Goal: Task Accomplishment & Management: Manage account settings

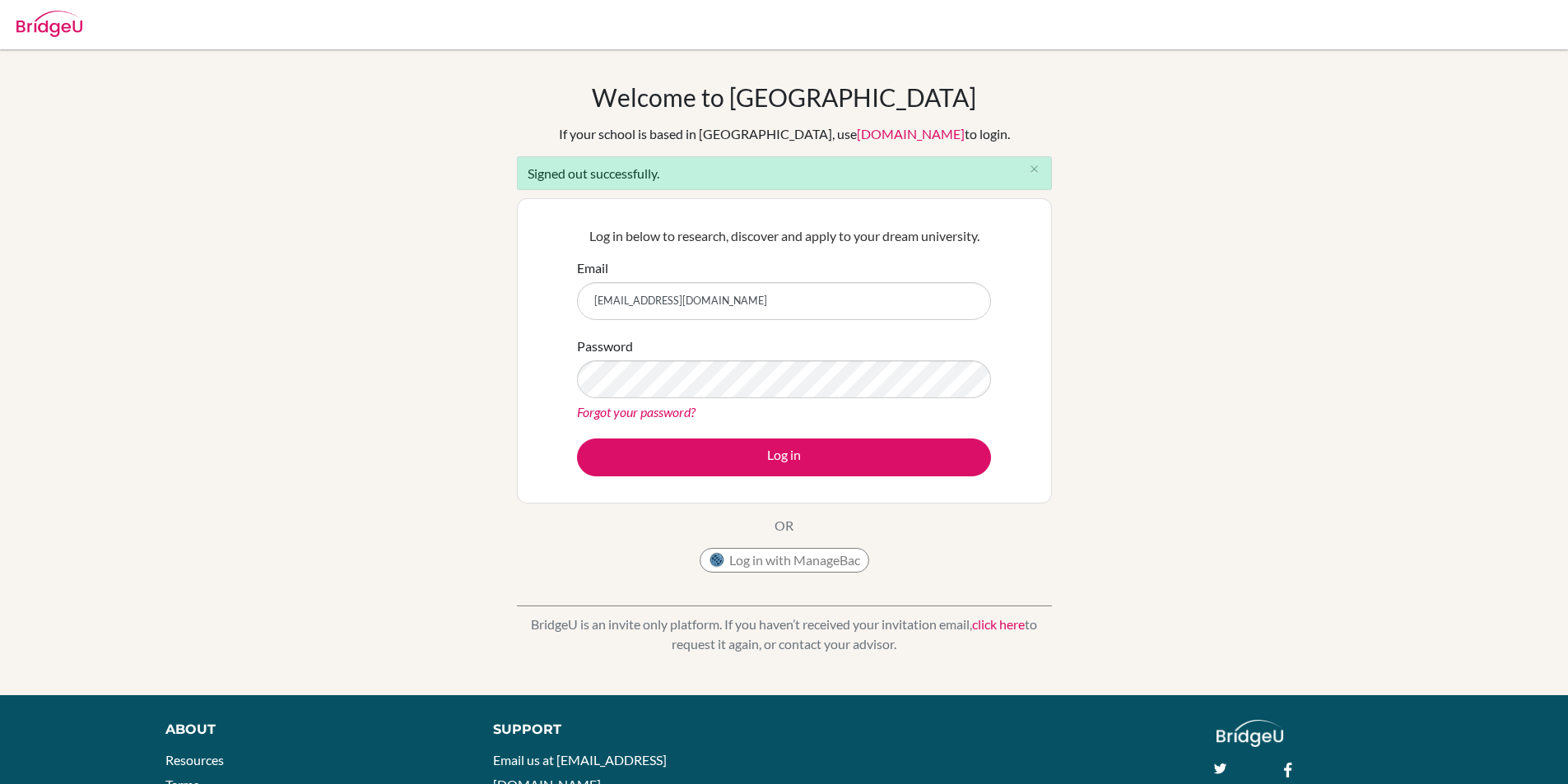
type input "[EMAIL_ADDRESS][DOMAIN_NAME]"
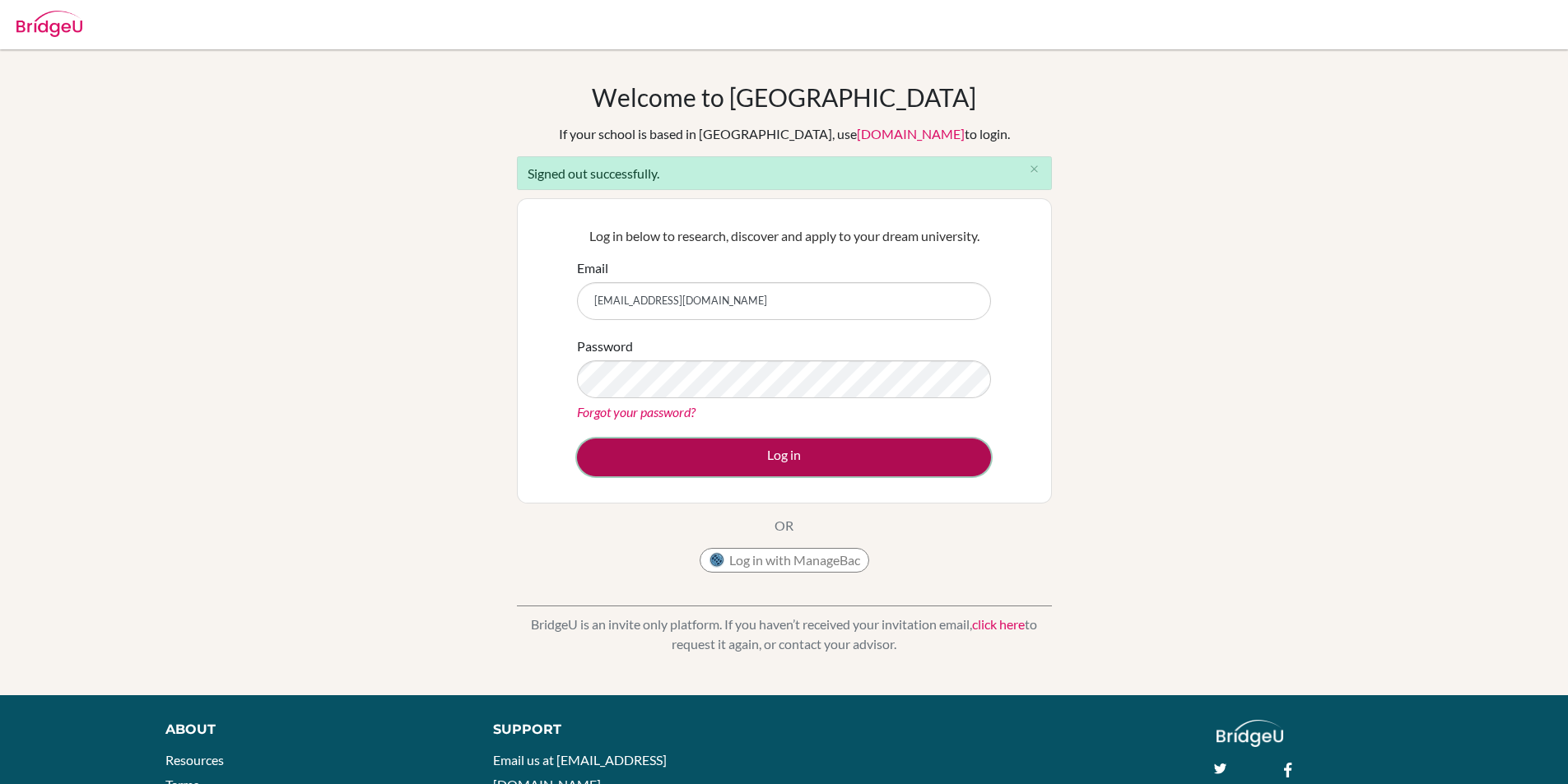
click at [622, 461] on button "Log in" at bounding box center [784, 457] width 414 height 38
type input "[EMAIL_ADDRESS][DOMAIN_NAME]"
click at [806, 454] on button "Log in" at bounding box center [784, 457] width 414 height 38
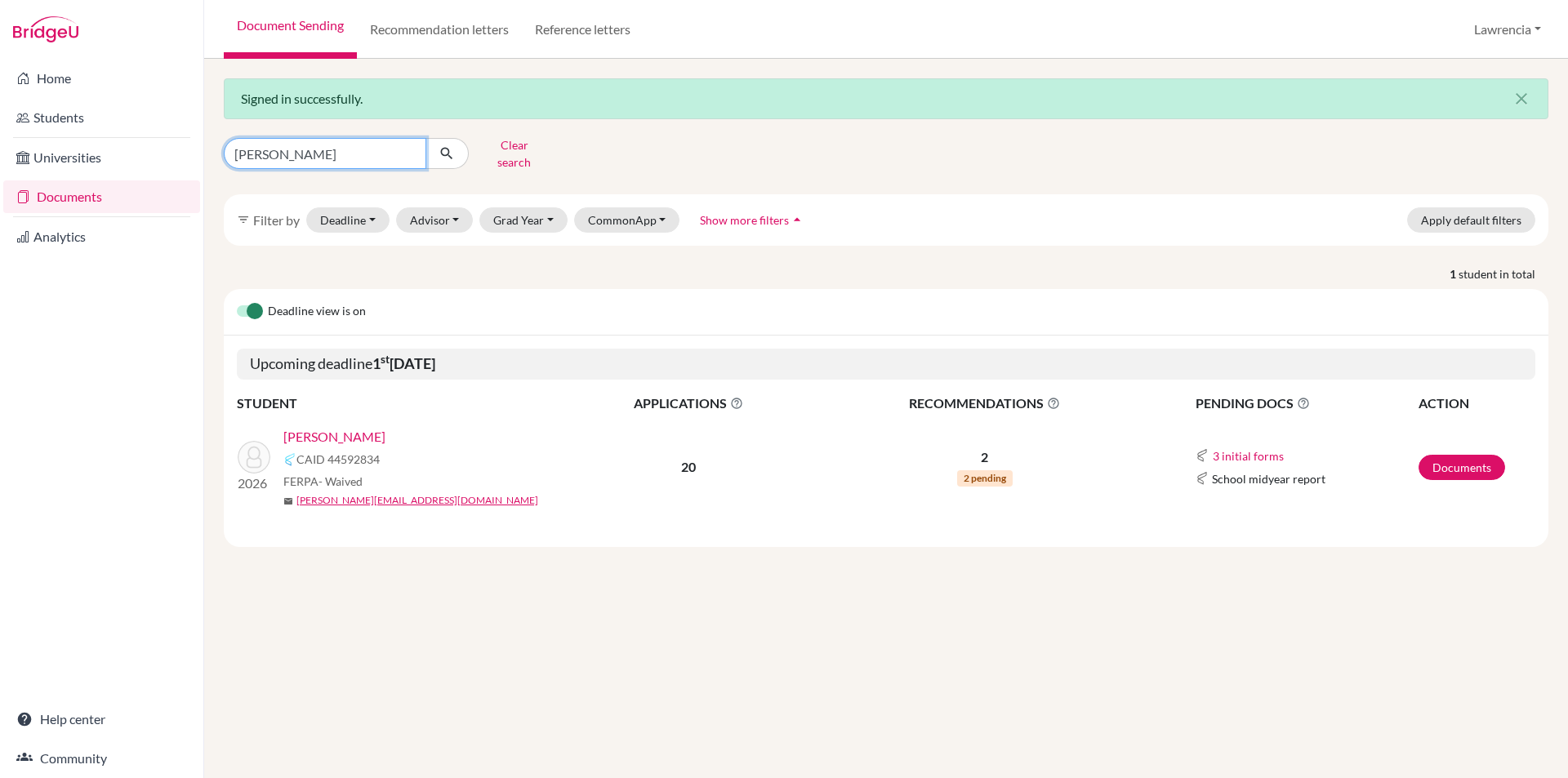
click at [360, 138] on input "kenny" at bounding box center [324, 154] width 203 height 31
type input "k"
type input "ewurama"
click button "submit" at bounding box center [447, 154] width 43 height 31
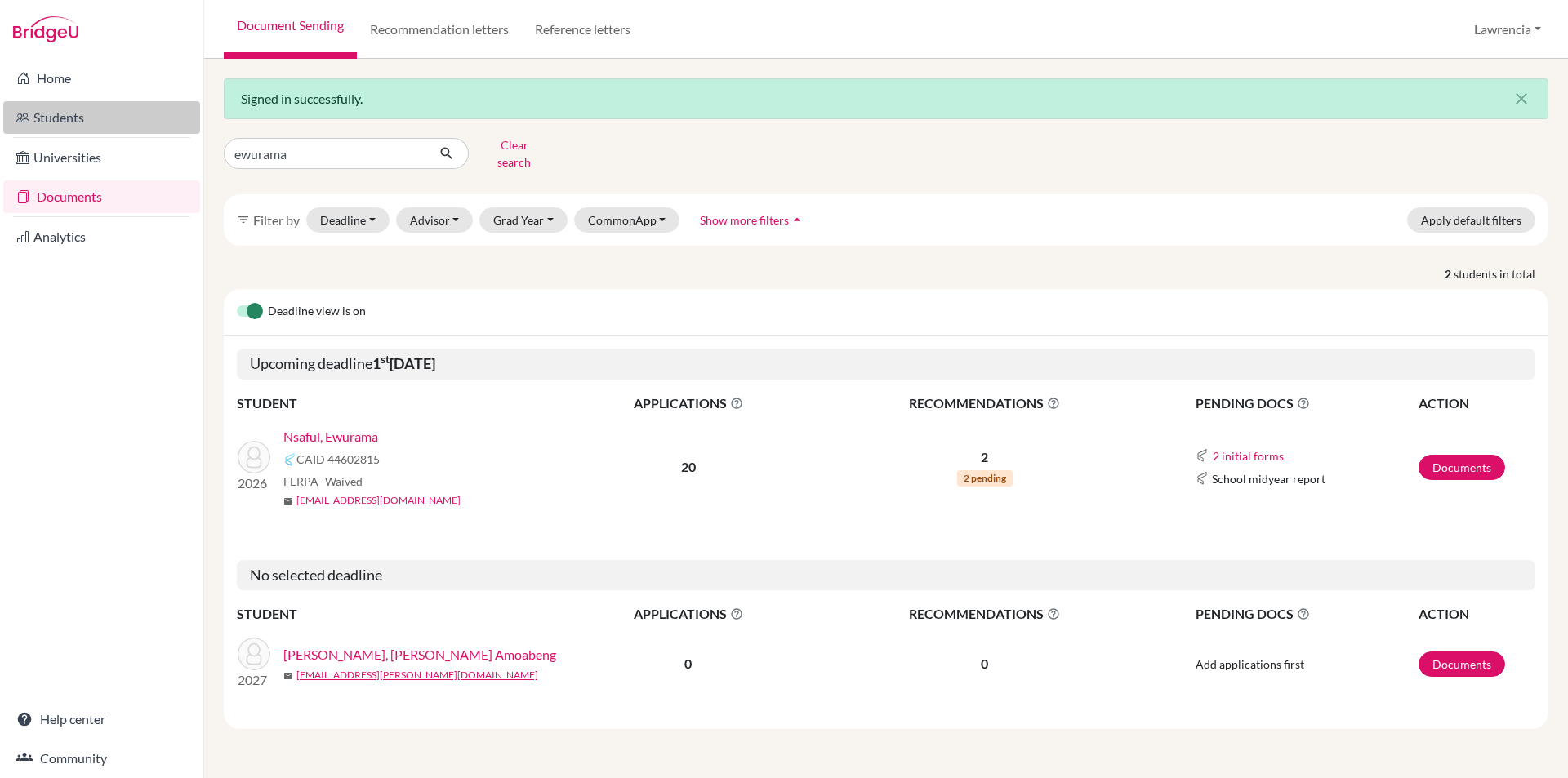
click at [81, 122] on link "Students" at bounding box center [101, 117] width 197 height 32
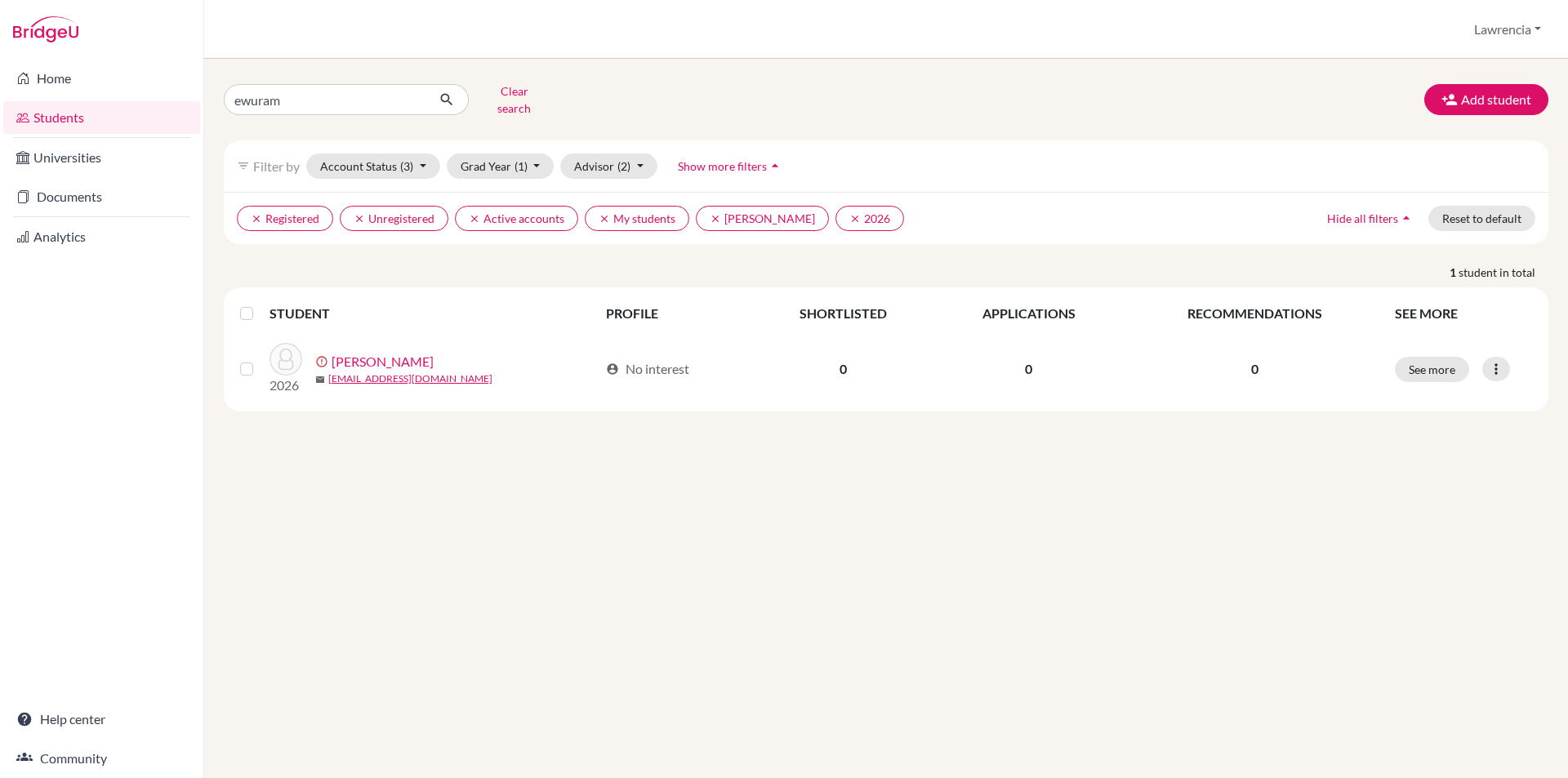
type input "ewurama"
click button "submit" at bounding box center [447, 100] width 43 height 31
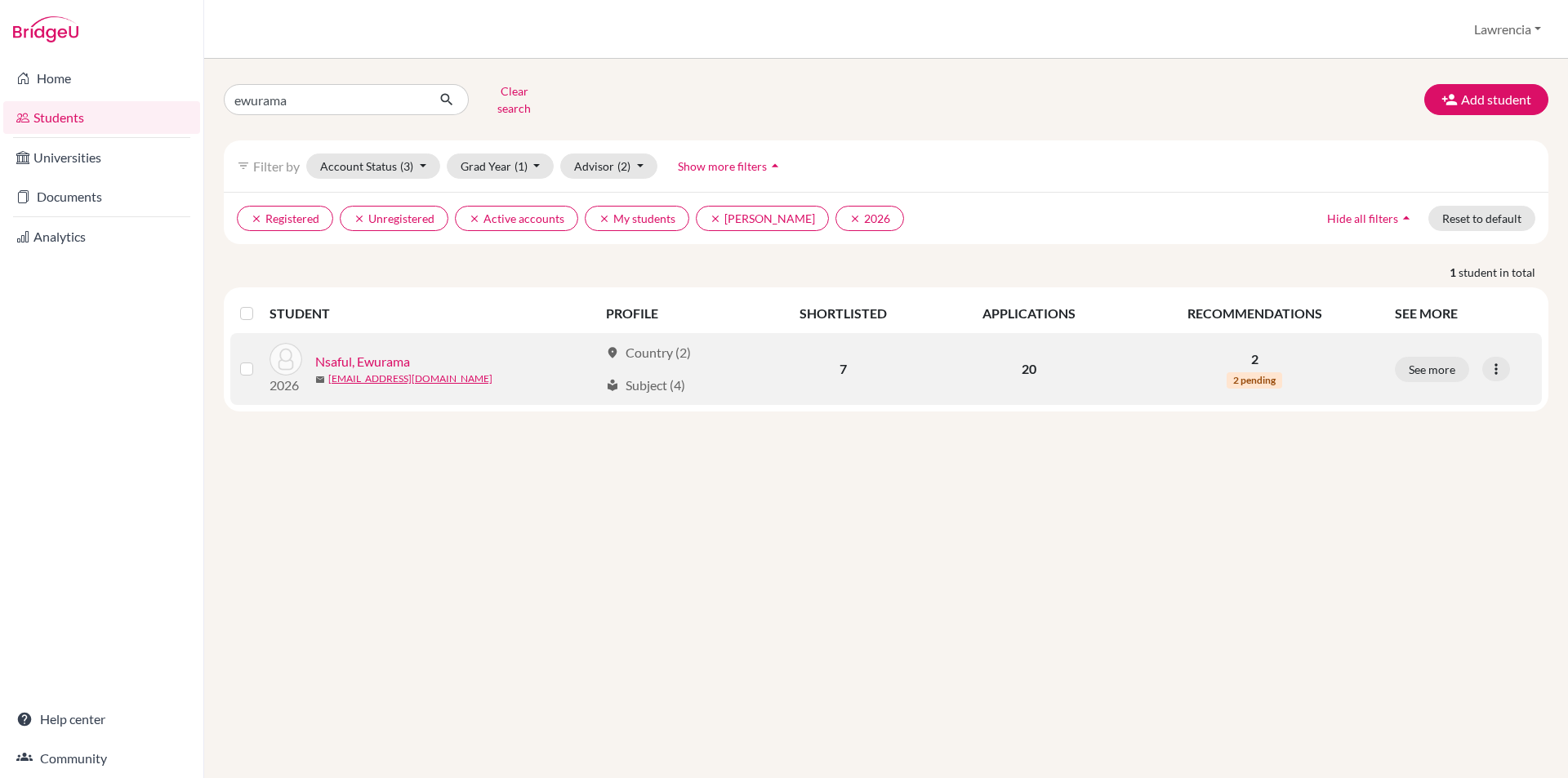
click at [380, 352] on link "Nsaful, Ewurama" at bounding box center [363, 362] width 95 height 20
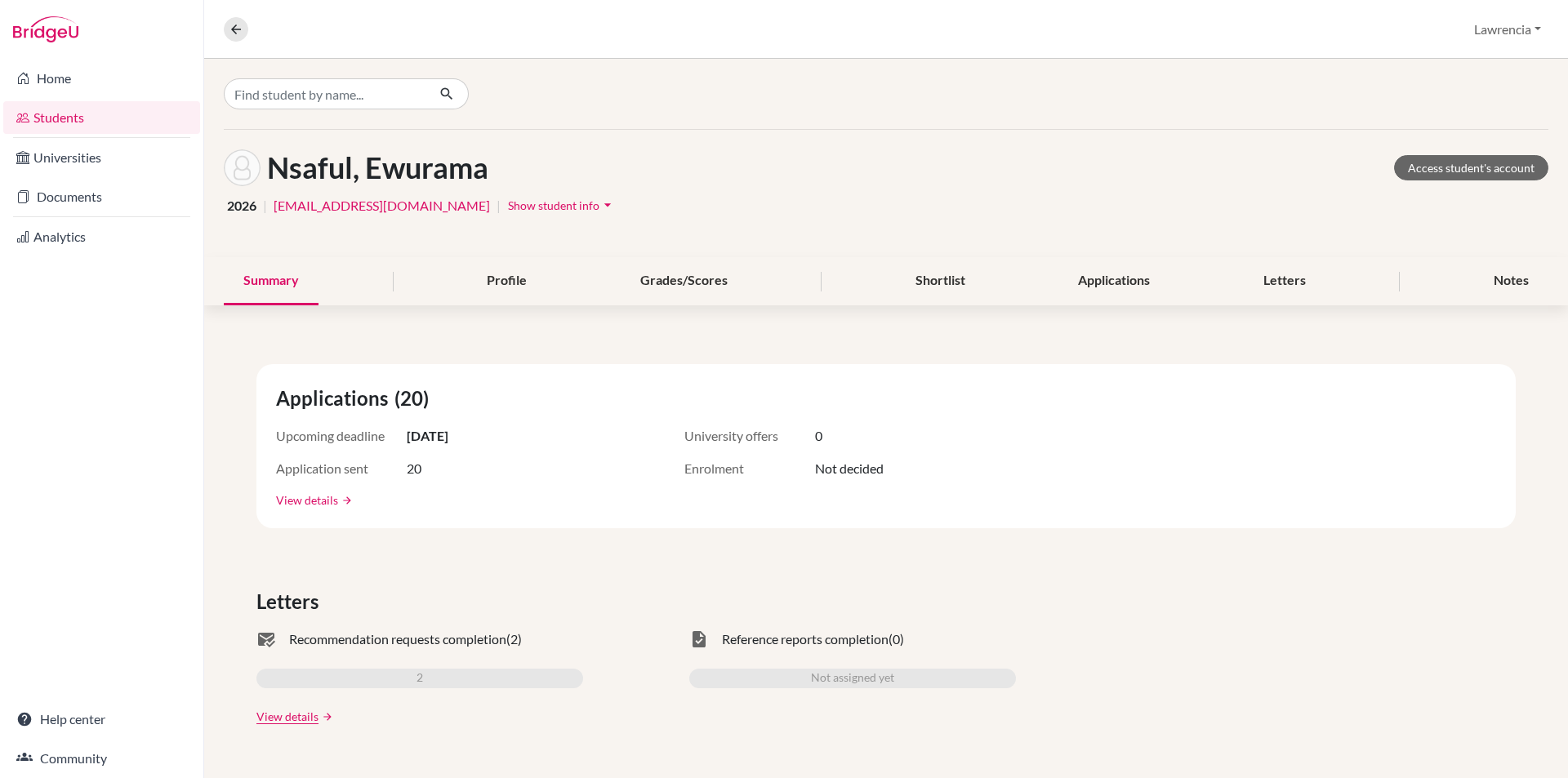
click at [329, 498] on link "View details" at bounding box center [307, 500] width 62 height 17
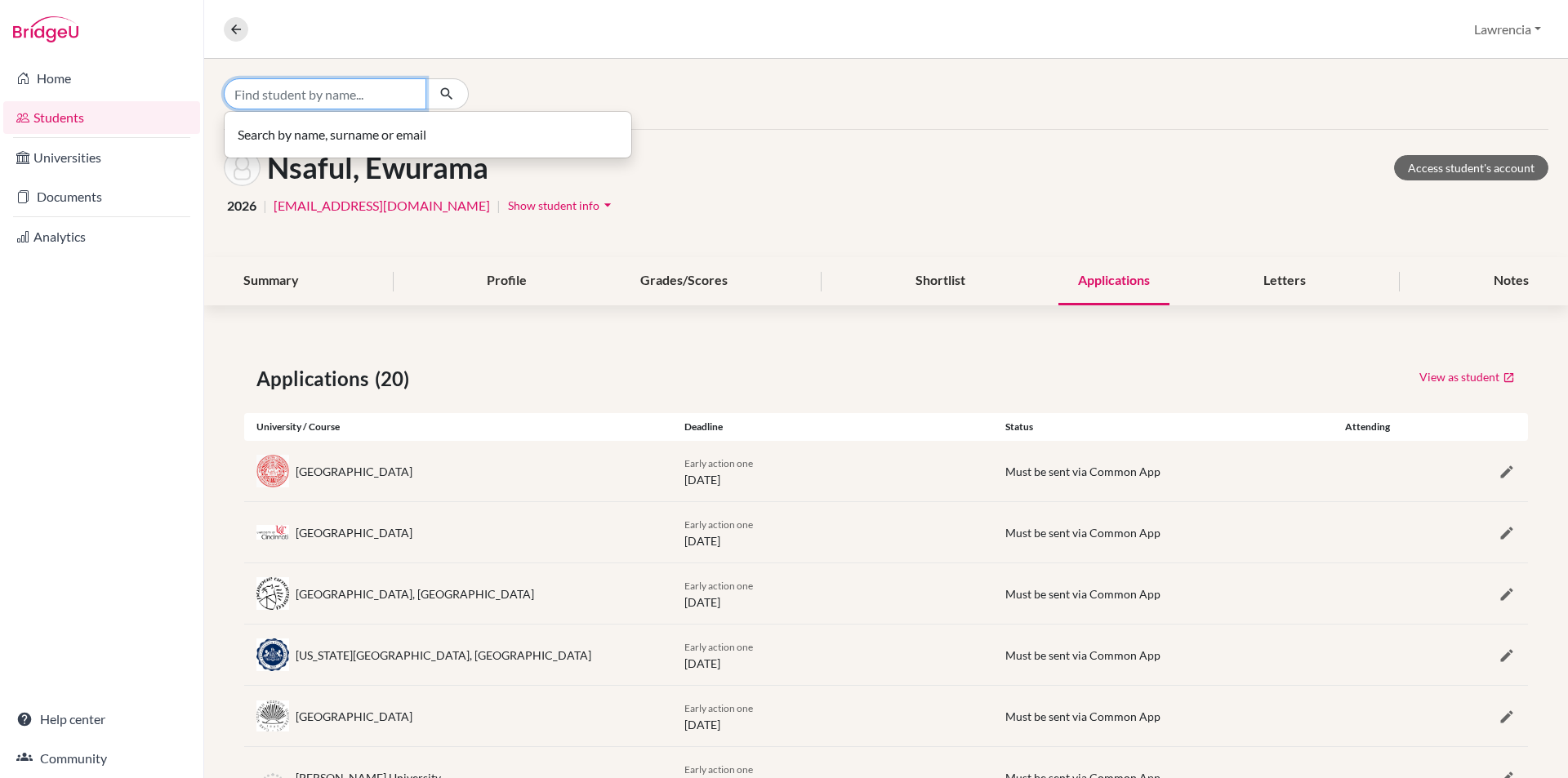
click at [373, 92] on input "Find student by name..." at bounding box center [324, 94] width 203 height 31
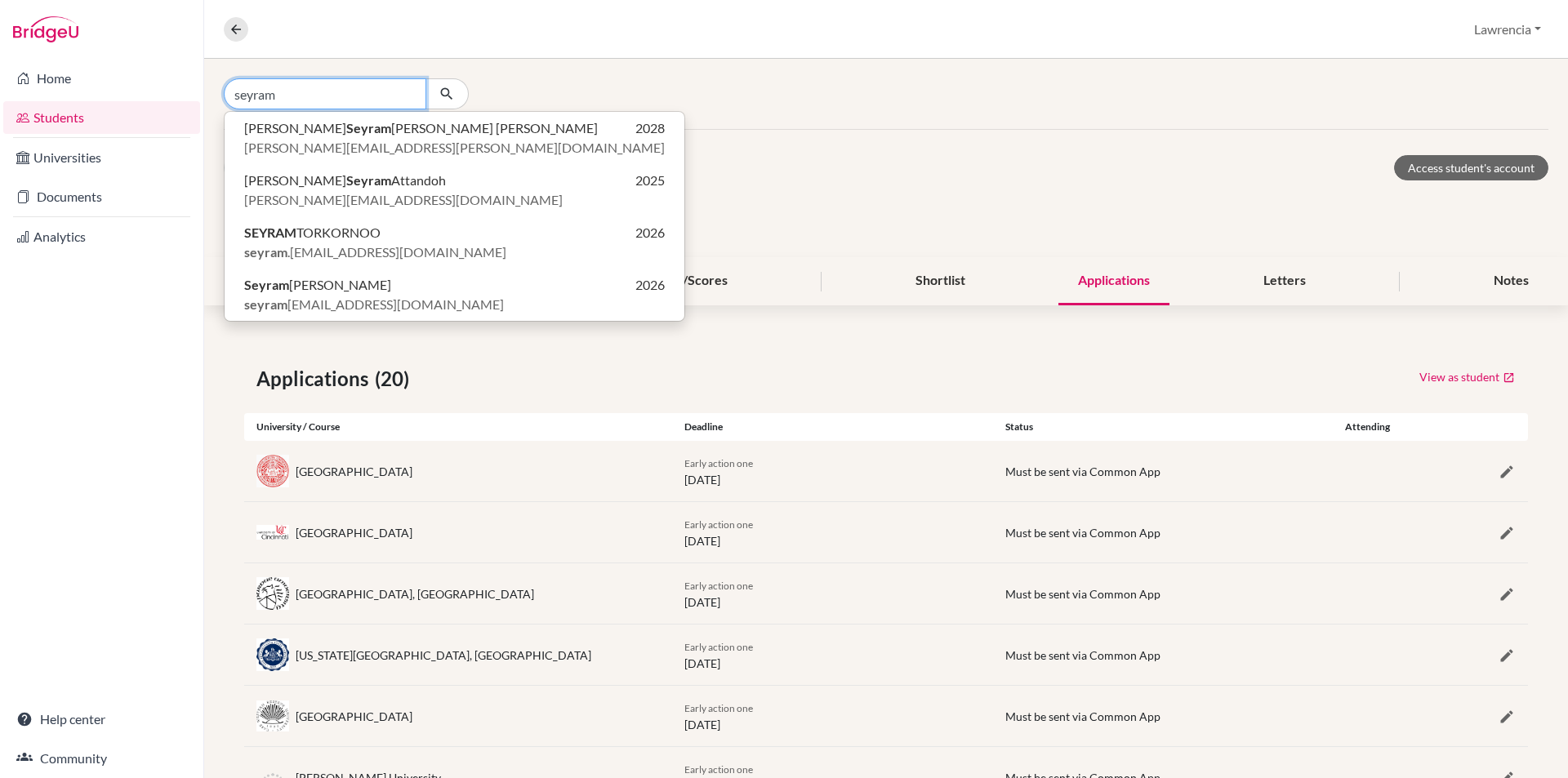
type input "seyram"
click at [238, 31] on icon at bounding box center [235, 28] width 15 height 15
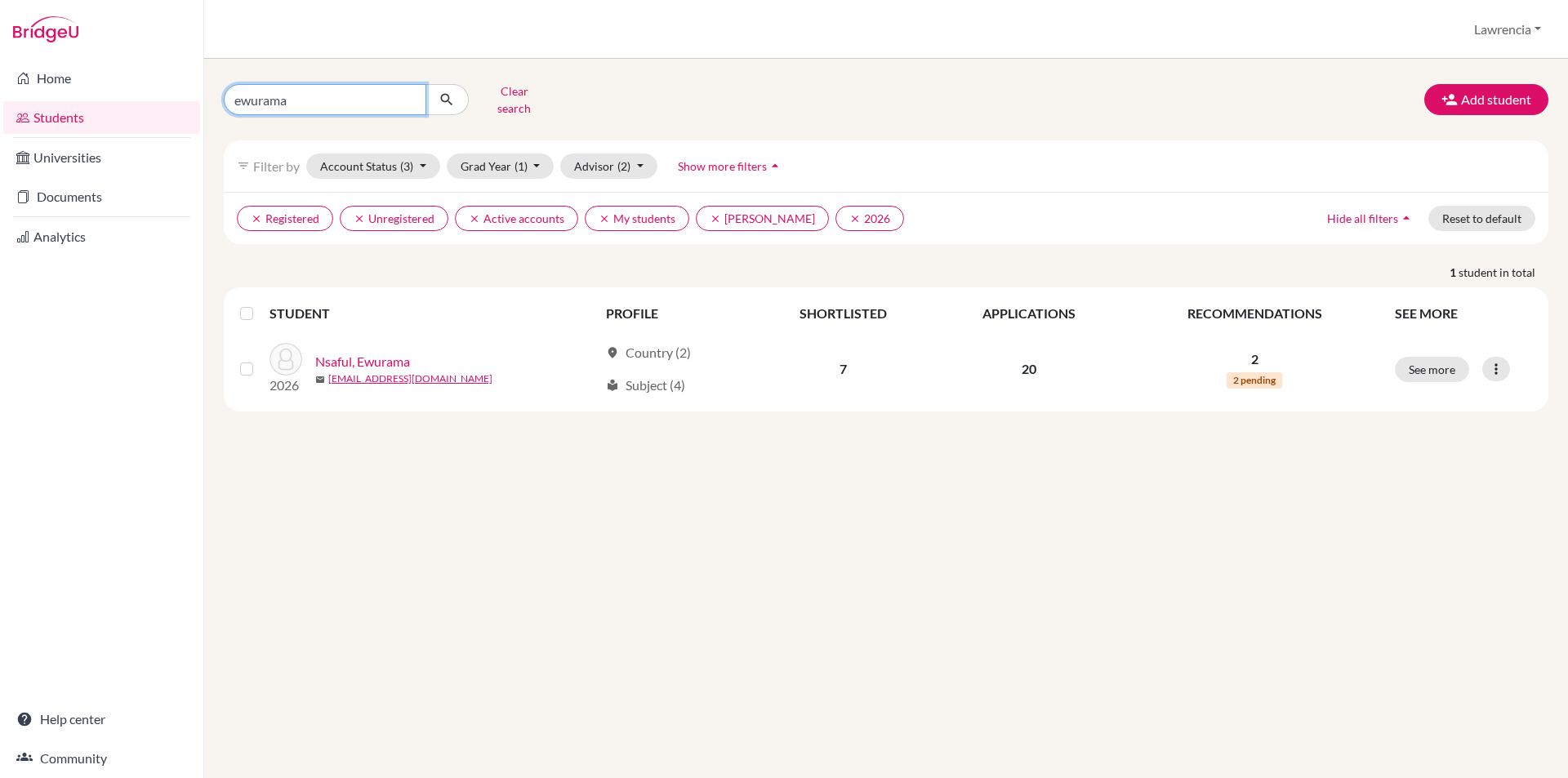
click at [366, 87] on input "ewurama" at bounding box center [324, 100] width 203 height 31
type input "e"
type input "seyram"
click button "submit" at bounding box center [447, 100] width 43 height 31
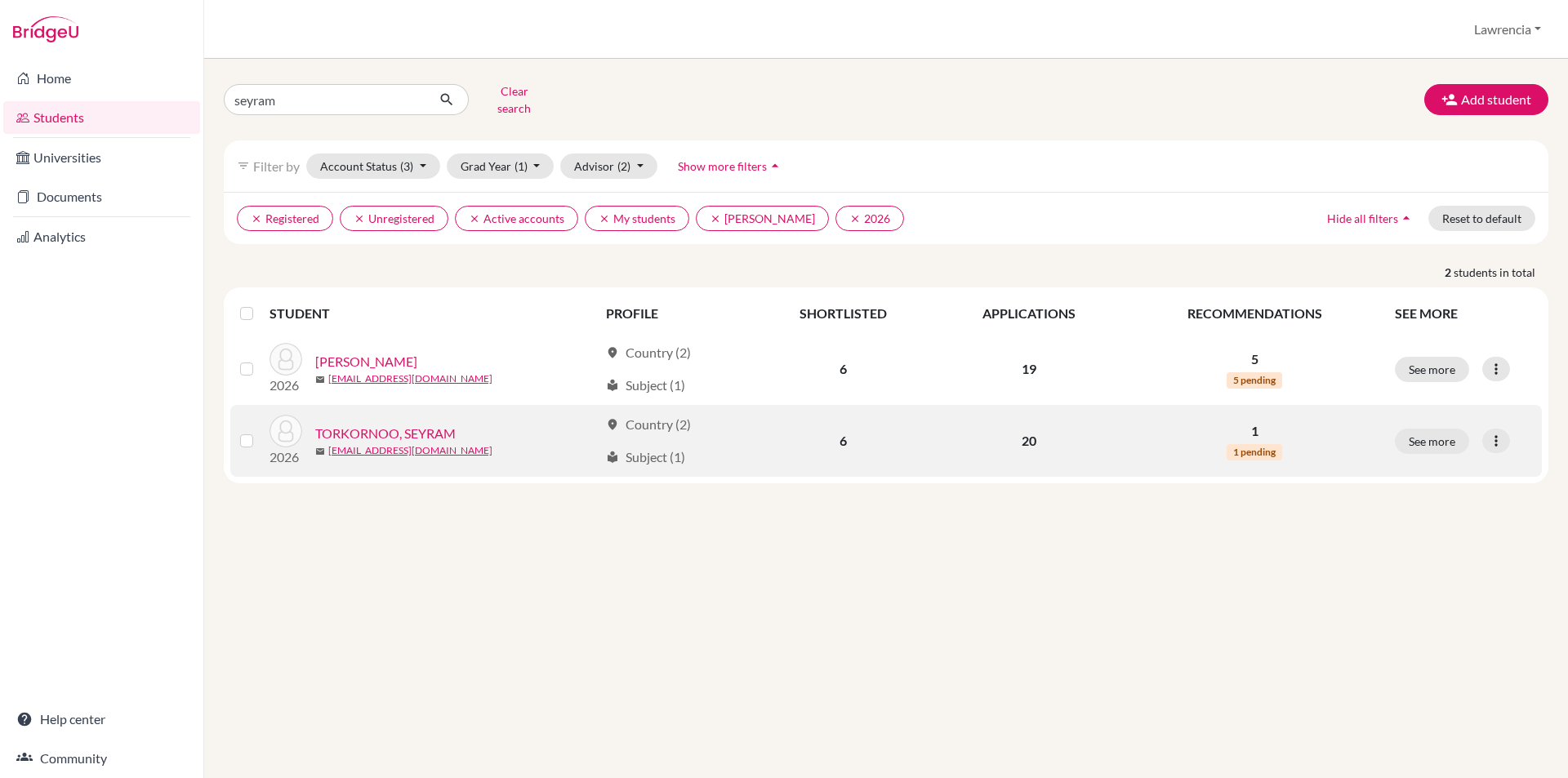
click at [365, 423] on link "TORKORNOO, SEYRAM" at bounding box center [385, 433] width 140 height 20
click at [843, 432] on div "seyram Clear search Add student filter_list Filter by Account Status (3) Active…" at bounding box center [885, 418] width 1363 height 719
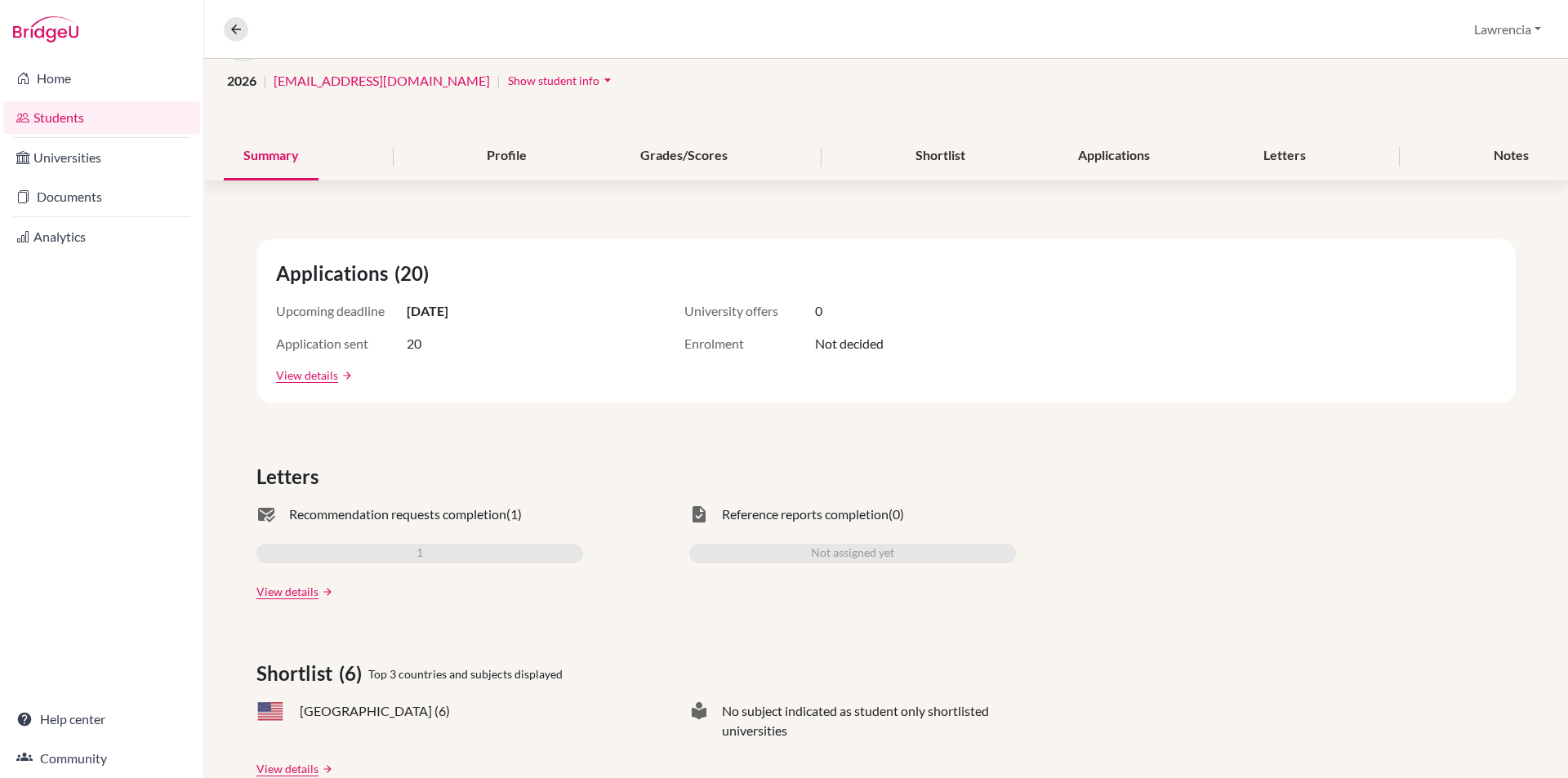
scroll to position [164, 0]
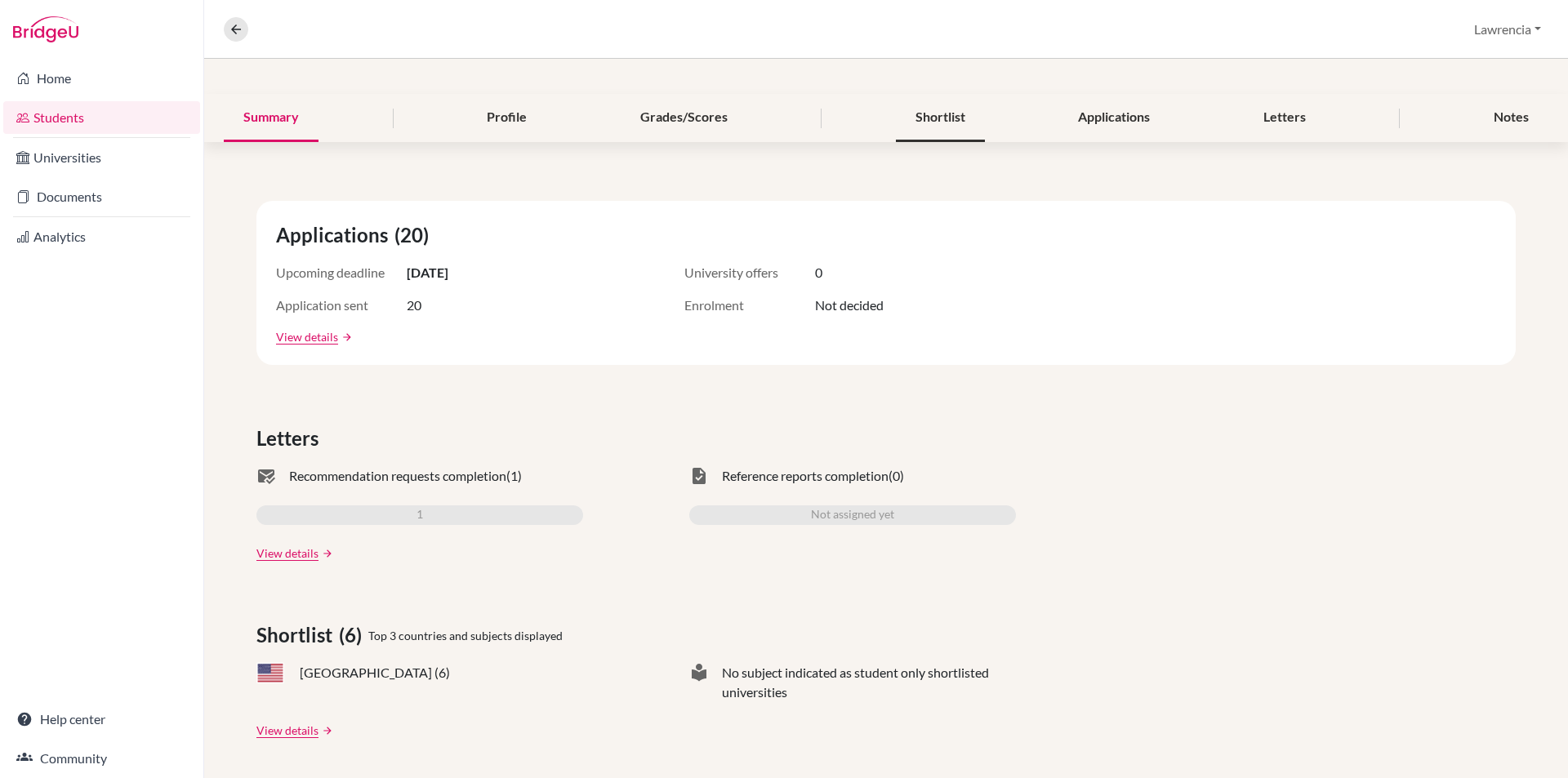
click at [936, 116] on div "Shortlist" at bounding box center [940, 118] width 89 height 48
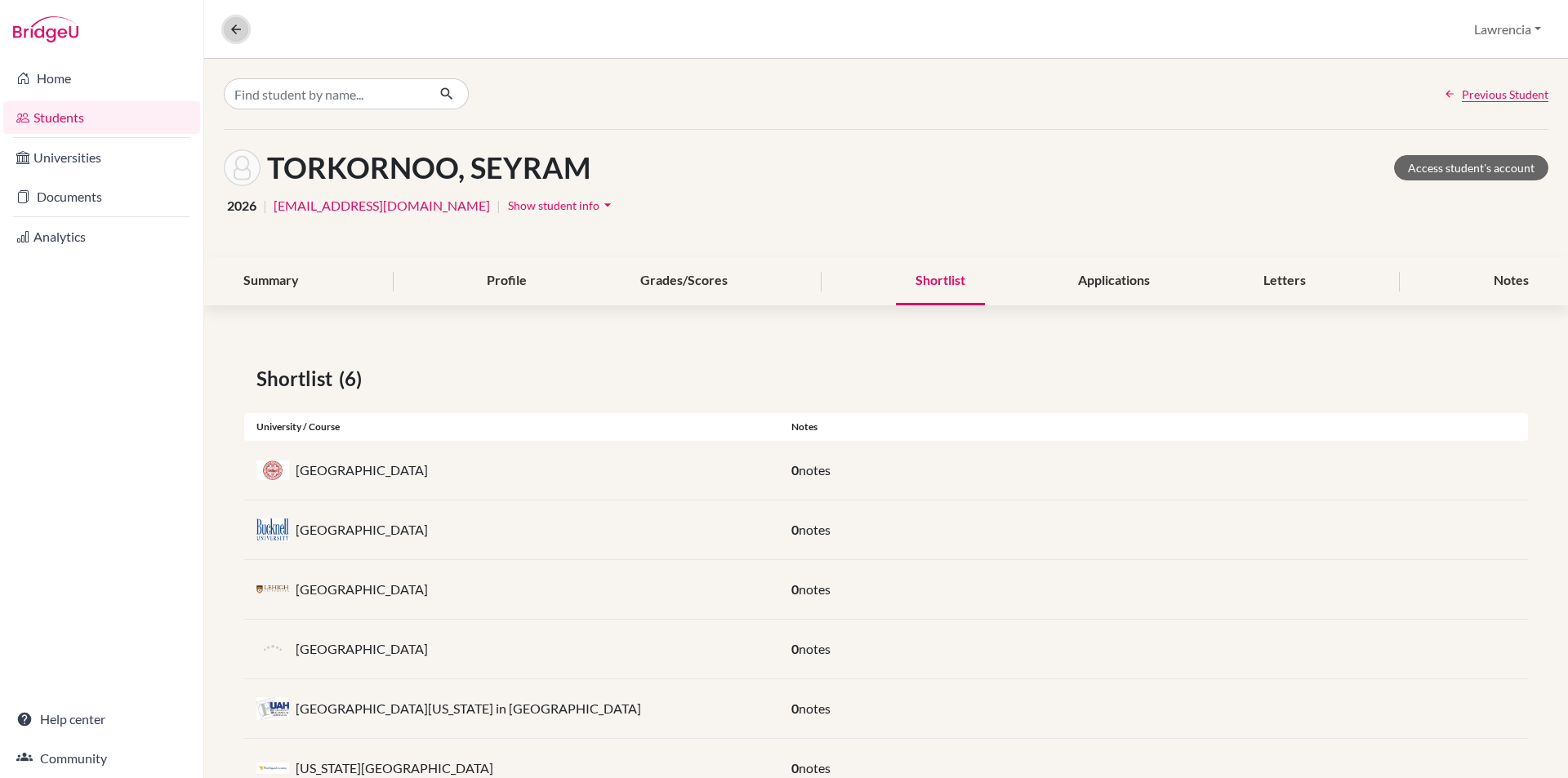
click at [240, 23] on icon at bounding box center [235, 28] width 15 height 15
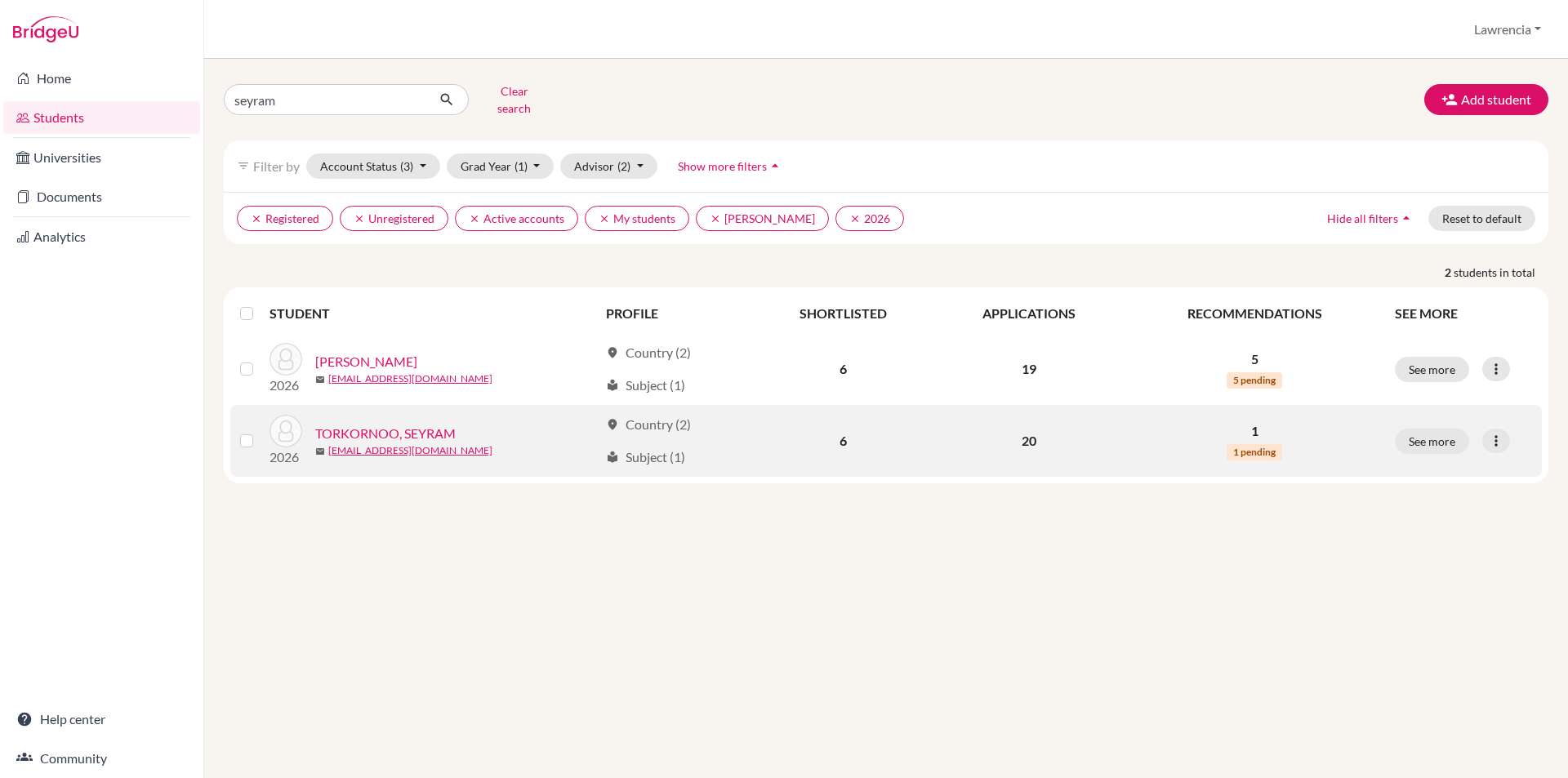
click at [407, 423] on link "TORKORNOO, SEYRAM" at bounding box center [385, 433] width 140 height 20
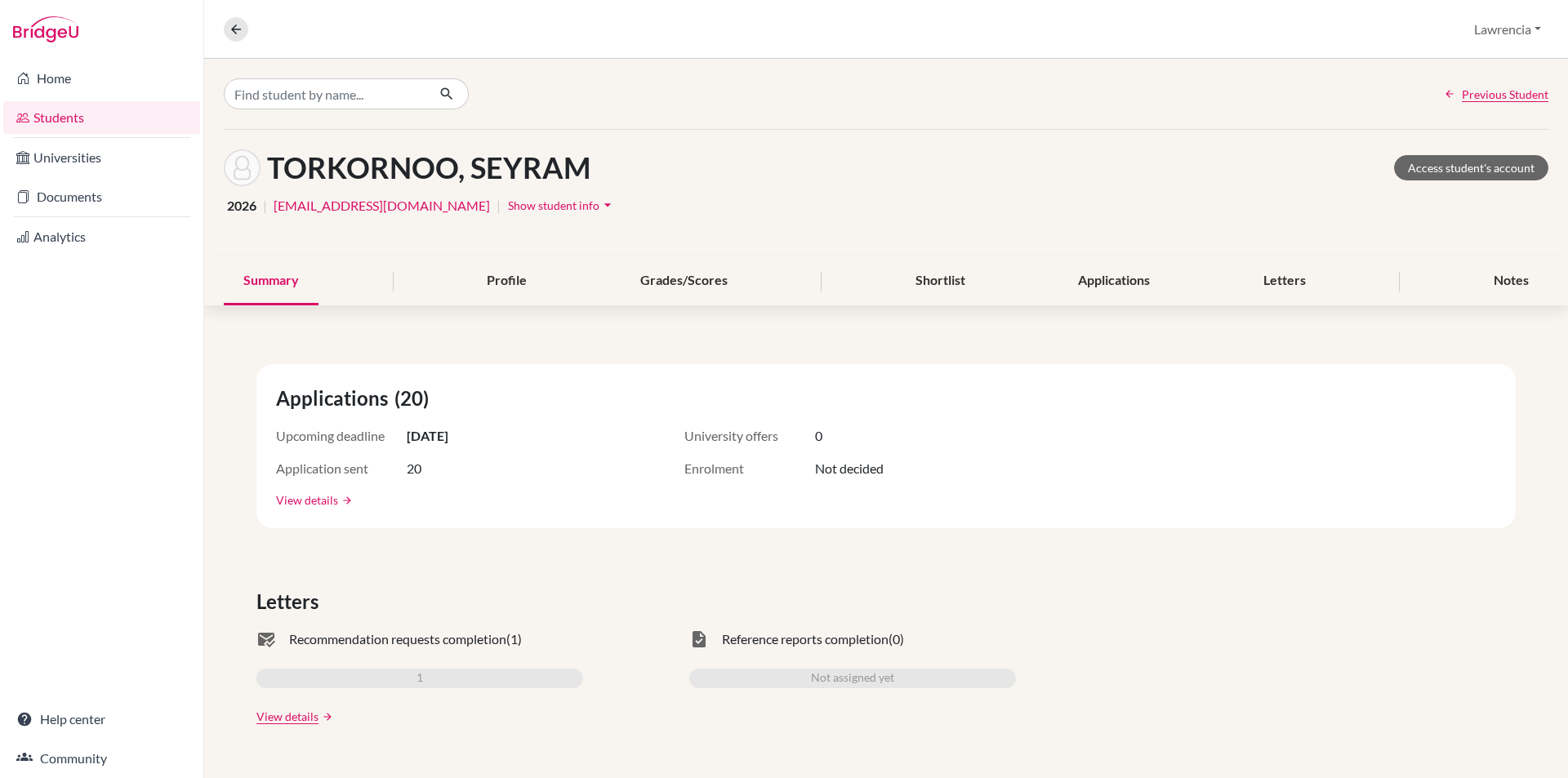
click at [320, 496] on link "View details" at bounding box center [307, 500] width 62 height 17
